Goal: Task Accomplishment & Management: Manage account settings

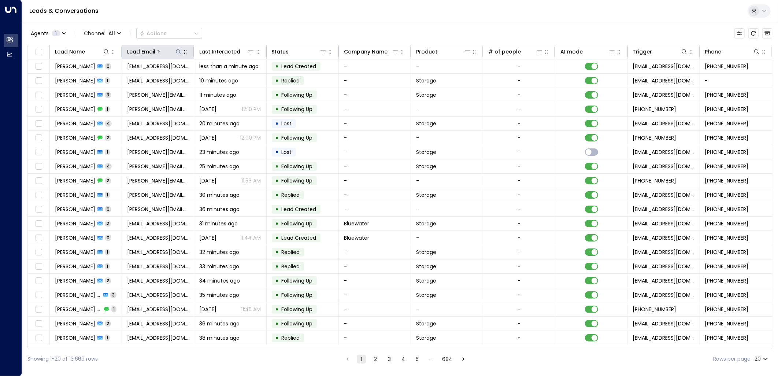
click at [178, 53] on icon at bounding box center [178, 52] width 6 height 6
click at [209, 83] on input "text" at bounding box center [178, 78] width 101 height 14
click at [205, 79] on input "text" at bounding box center [178, 78] width 101 height 14
type input "**********"
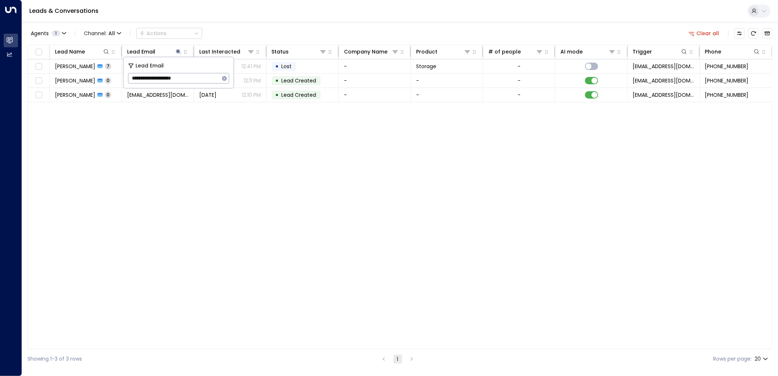
click at [283, 12] on div "Leads & Conversations" at bounding box center [400, 11] width 756 height 22
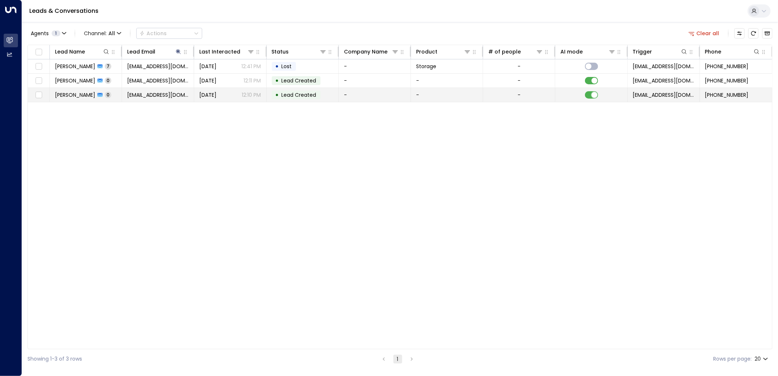
click at [588, 90] on td at bounding box center [591, 95] width 72 height 14
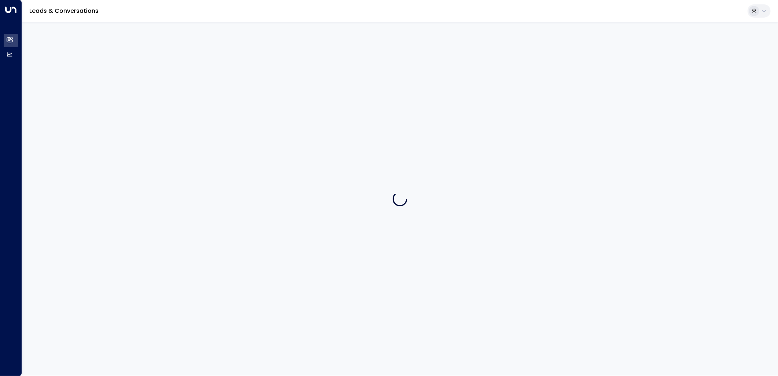
click at [587, 82] on div at bounding box center [400, 198] width 756 height 353
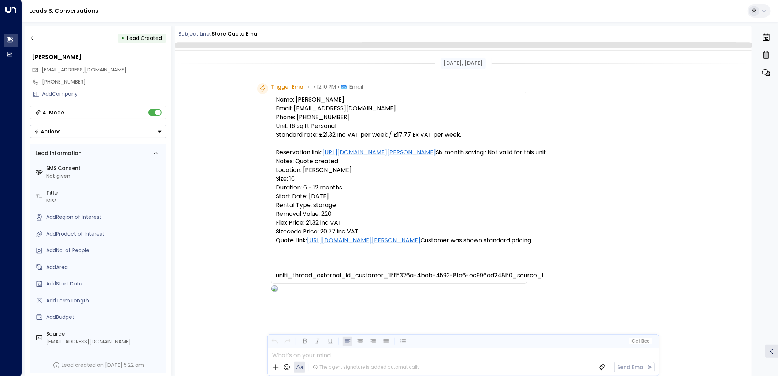
scroll to position [7, 0]
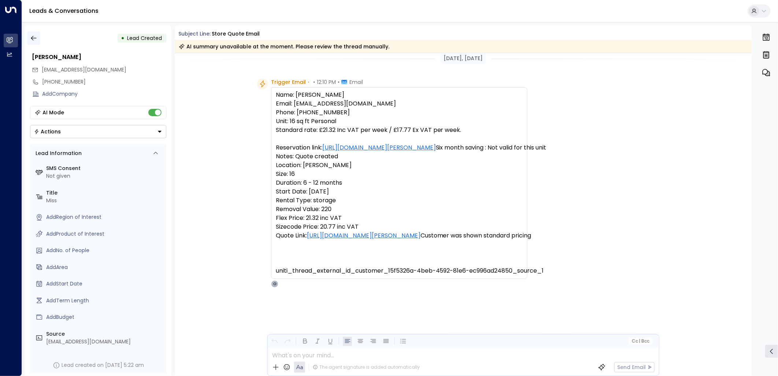
click at [37, 33] on button "button" at bounding box center [33, 37] width 13 height 13
